Goal: Task Accomplishment & Management: Manage account settings

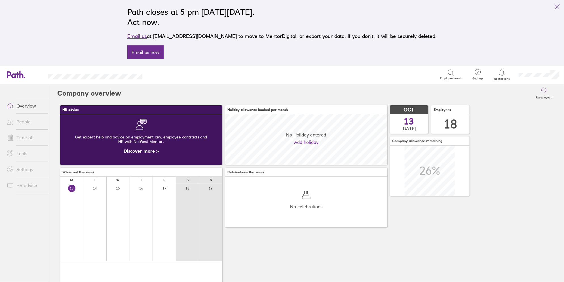
scroll to position [50, 162]
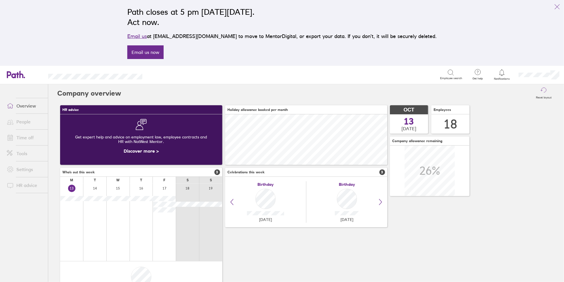
click at [506, 71] on div at bounding box center [502, 73] width 18 height 8
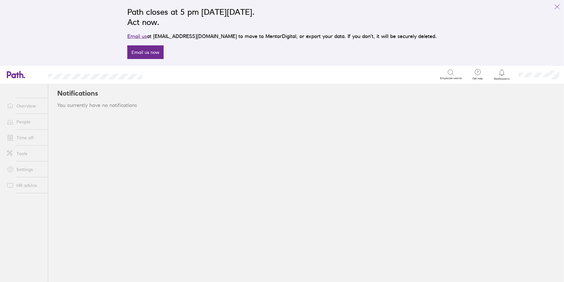
click at [27, 104] on link "Overview" at bounding box center [25, 105] width 46 height 11
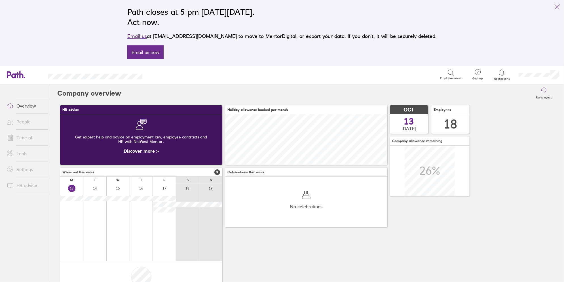
scroll to position [50, 162]
click at [22, 120] on link "People" at bounding box center [25, 121] width 46 height 11
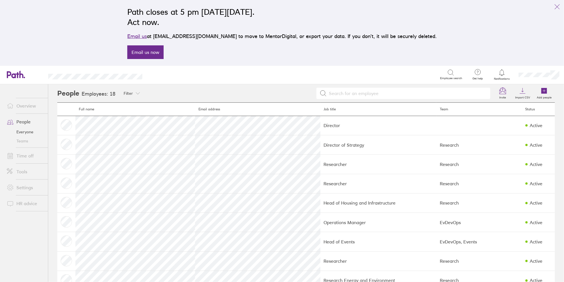
click at [19, 156] on link "Time off" at bounding box center [25, 155] width 46 height 11
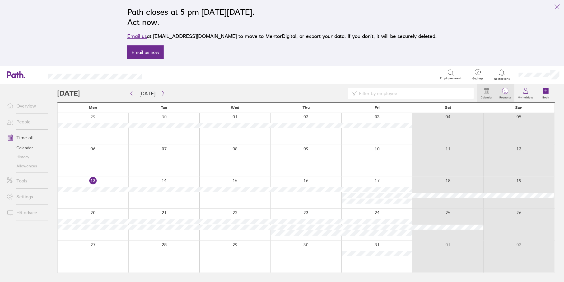
click at [504, 90] on span "1" at bounding box center [505, 91] width 18 height 5
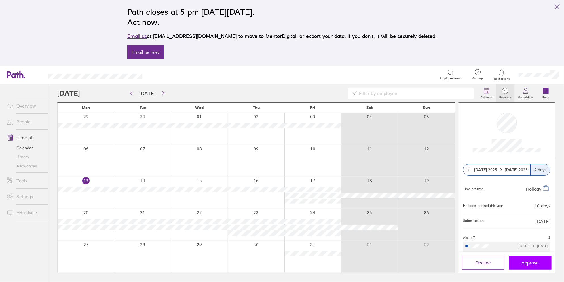
click at [532, 260] on span "Approve" at bounding box center [530, 262] width 17 height 5
